Goal: Navigation & Orientation: Find specific page/section

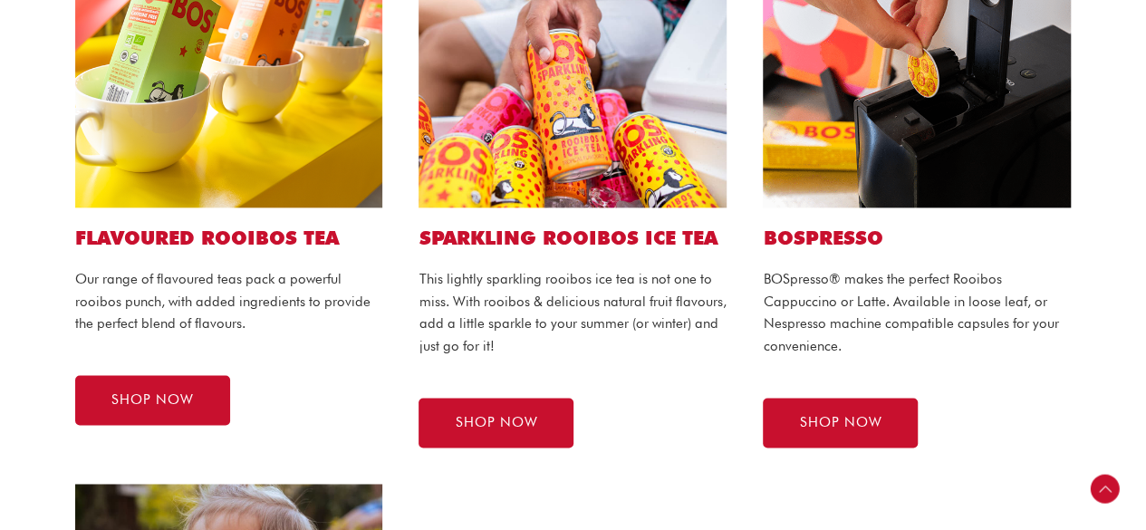
scroll to position [1141, 0]
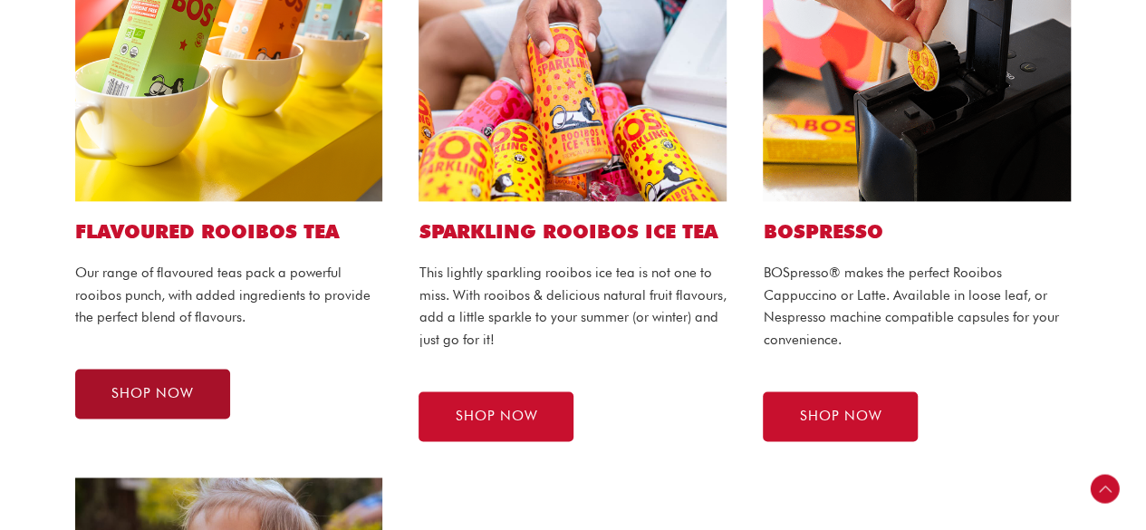
click at [197, 389] on link "SHOP NOW" at bounding box center [152, 394] width 155 height 50
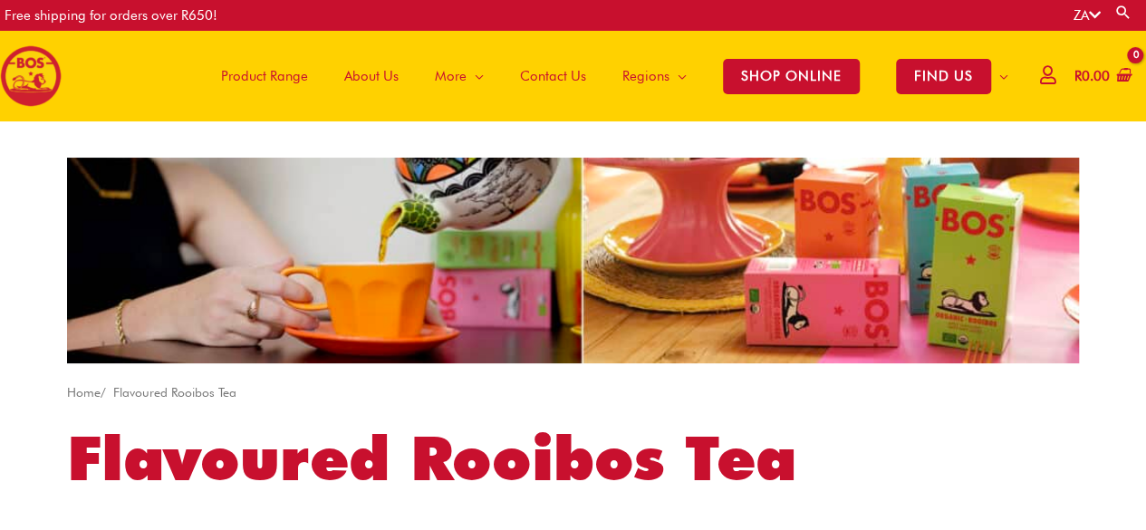
click at [291, 72] on span "Product Range" at bounding box center [264, 76] width 87 height 54
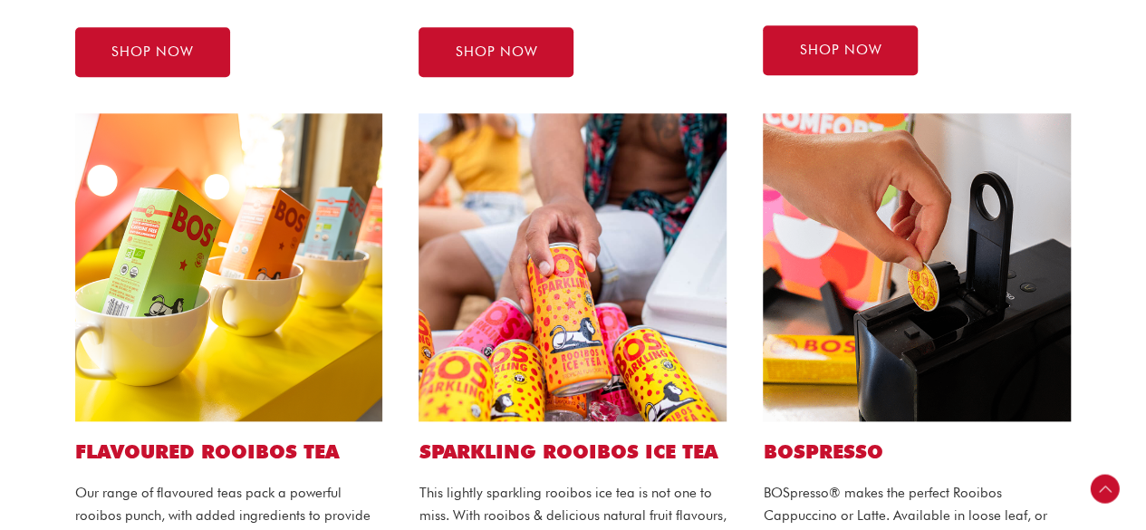
scroll to position [938, 0]
